Goal: Task Accomplishment & Management: Use online tool/utility

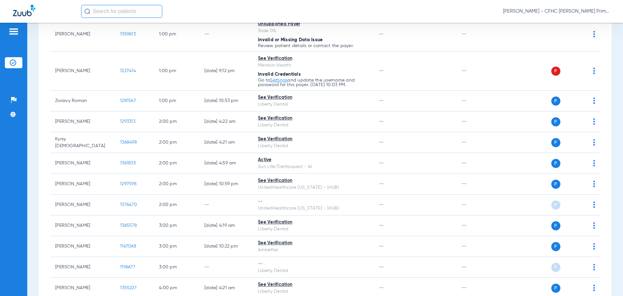
scroll to position [552, 0]
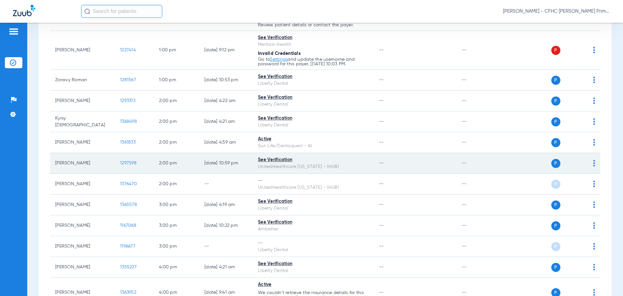
click at [127, 165] on span "1297598" at bounding box center [128, 163] width 17 height 5
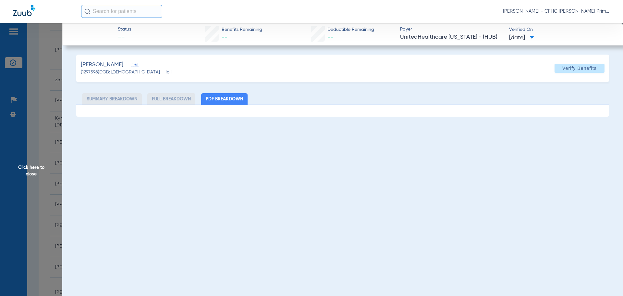
click at [131, 65] on span "Edit" at bounding box center [134, 66] width 6 height 6
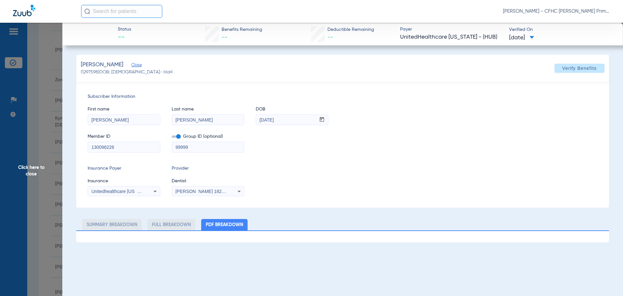
click at [178, 137] on span at bounding box center [176, 136] width 9 height 2
click at [172, 138] on input "checkbox" at bounding box center [172, 138] width 0 height 0
click at [573, 70] on span "Verify Benefits" at bounding box center [579, 68] width 34 height 5
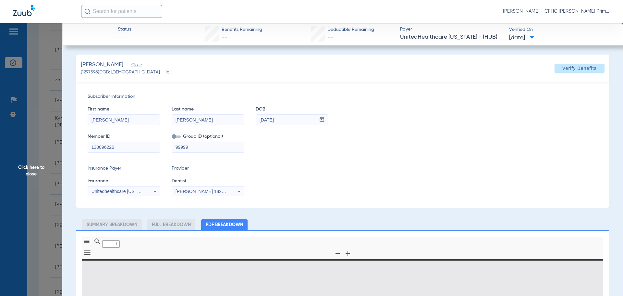
type input "0"
select select "page-width"
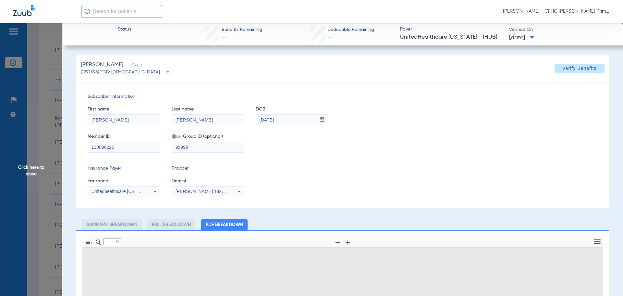
type input "1"
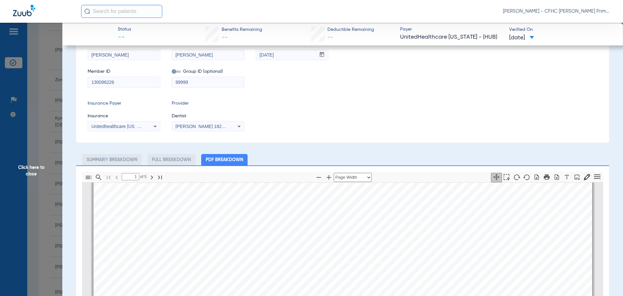
scroll to position [162, 0]
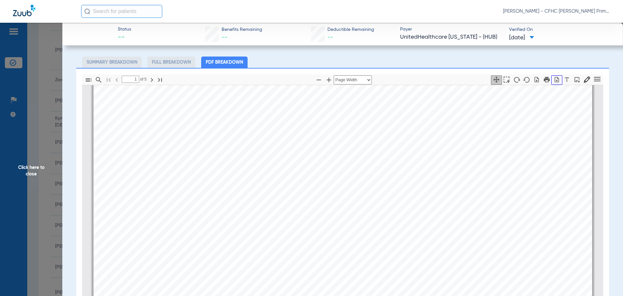
click at [555, 80] on icon "button" at bounding box center [557, 80] width 4 height 6
click at [29, 171] on span "Click here to close" at bounding box center [31, 171] width 62 height 296
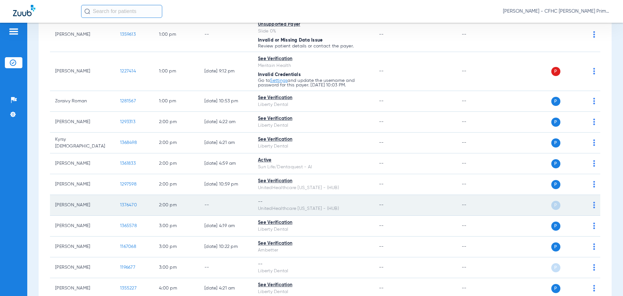
scroll to position [542, 0]
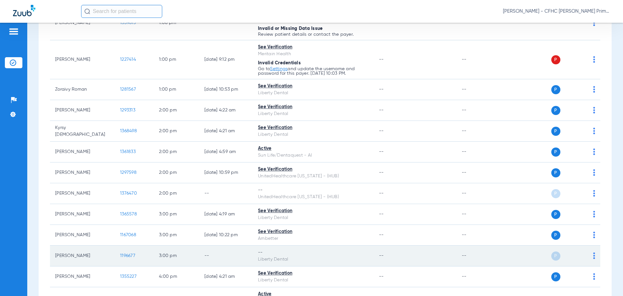
click at [125, 257] on span "1196677" at bounding box center [127, 255] width 15 height 5
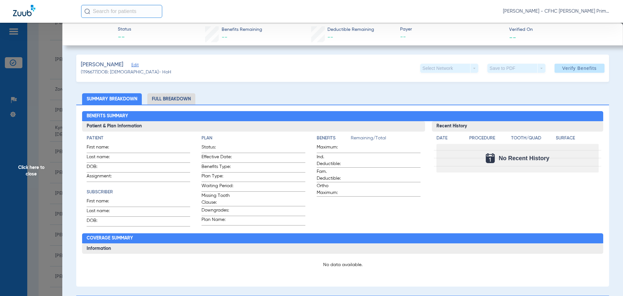
click at [131, 65] on span "Edit" at bounding box center [134, 66] width 6 height 6
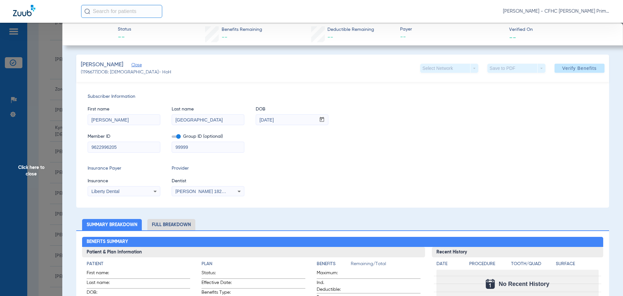
click at [179, 136] on span at bounding box center [176, 136] width 9 height 2
click at [172, 138] on input "checkbox" at bounding box center [172, 138] width 0 height 0
click at [555, 67] on span at bounding box center [580, 68] width 50 height 16
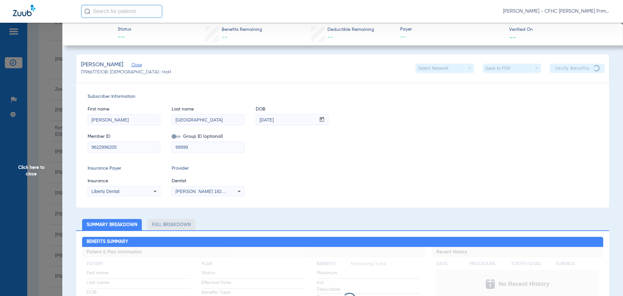
drag, startPoint x: 89, startPoint y: 147, endPoint x: 111, endPoint y: 149, distance: 22.1
click at [122, 149] on input "9622996205" at bounding box center [124, 147] width 72 height 10
click at [38, 170] on span "Click here to close" at bounding box center [31, 171] width 62 height 296
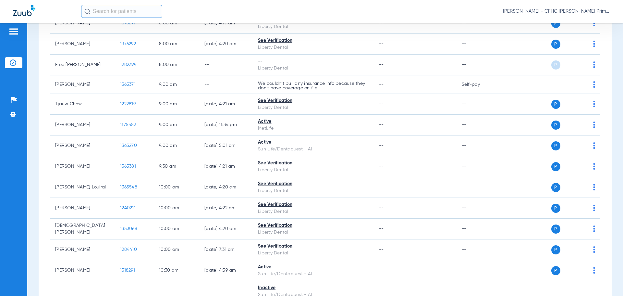
scroll to position [0, 0]
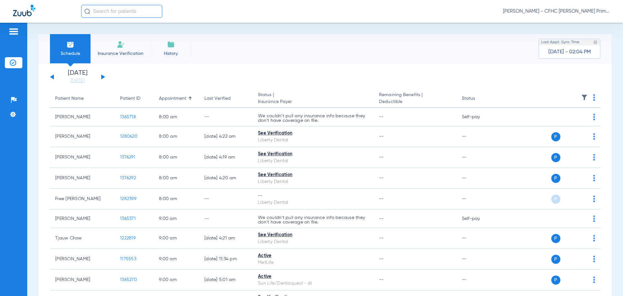
click at [100, 76] on div "[DATE] [DATE] [DATE] [DATE] [DATE] [DATE] [DATE] [DATE] [DATE] [DATE] [DATE] [D…" at bounding box center [77, 77] width 55 height 14
click at [102, 77] on button at bounding box center [103, 76] width 4 height 5
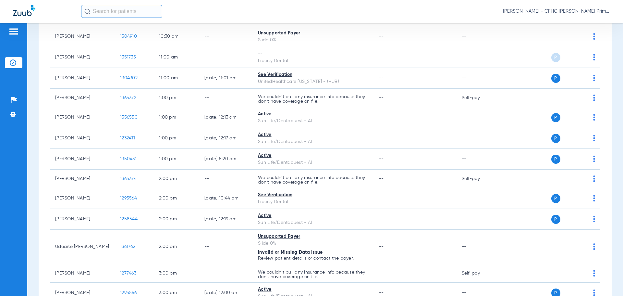
scroll to position [325, 0]
